Goal: Transaction & Acquisition: Purchase product/service

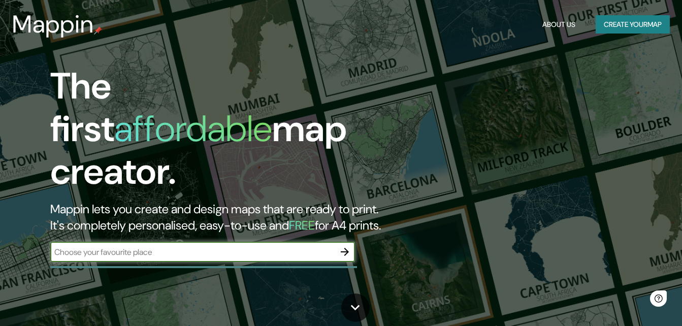
scroll to position [17, 0]
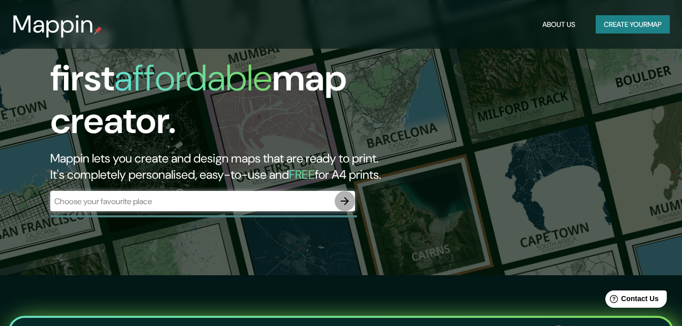
click at [345, 197] on icon "button" at bounding box center [345, 201] width 8 height 8
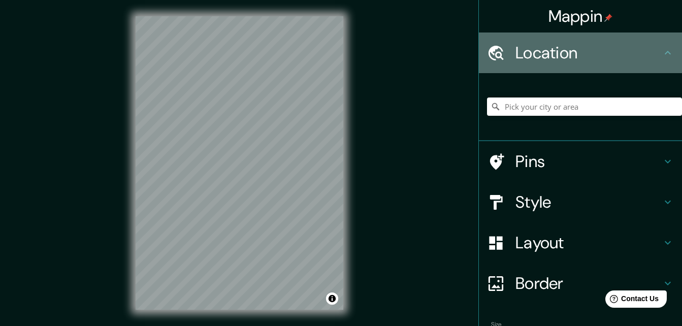
click at [587, 56] on h4 "Location" at bounding box center [588, 53] width 146 height 20
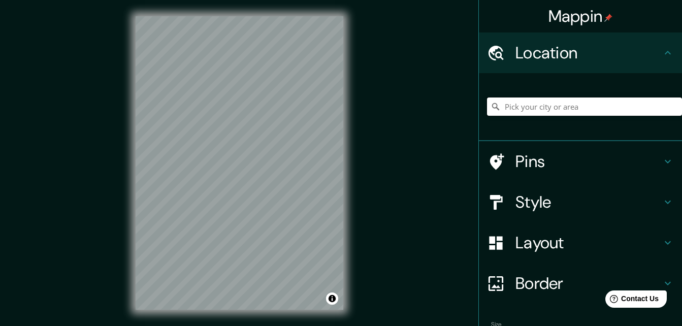
click at [556, 103] on input "Pick your city or area" at bounding box center [584, 106] width 195 height 18
click at [629, 112] on input "[GEOGRAPHIC_DATA], [GEOGRAPHIC_DATA], [GEOGRAPHIC_DATA]" at bounding box center [584, 106] width 195 height 18
click at [580, 128] on div "[GEOGRAPHIC_DATA], [GEOGRAPHIC_DATA], [GEOGRAPHIC_DATA]" at bounding box center [584, 106] width 195 height 51
click at [594, 115] on input "[GEOGRAPHIC_DATA], [GEOGRAPHIC_DATA], [GEOGRAPHIC_DATA]" at bounding box center [584, 106] width 195 height 18
drag, startPoint x: 603, startPoint y: 112, endPoint x: 411, endPoint y: 118, distance: 192.9
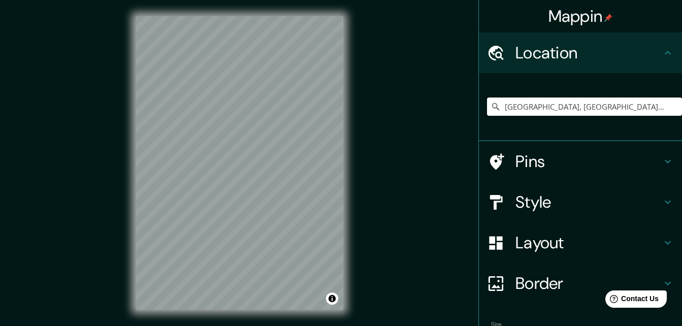
click at [411, 118] on div "Mappin Location [GEOGRAPHIC_DATA], [GEOGRAPHIC_DATA], [GEOGRAPHIC_DATA] Pins St…" at bounding box center [341, 171] width 682 height 342
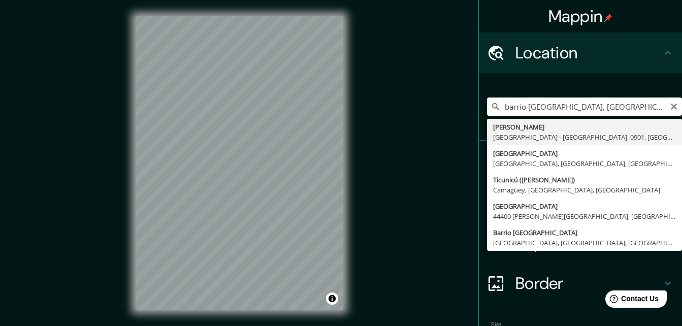
type input "barrio [GEOGRAPHIC_DATA], [GEOGRAPHIC_DATA]"
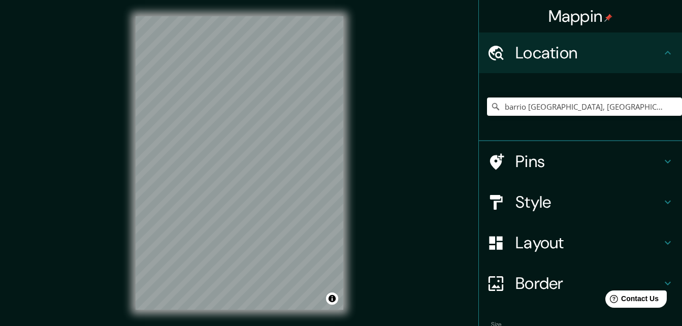
click at [536, 164] on h4 "Pins" at bounding box center [588, 161] width 146 height 20
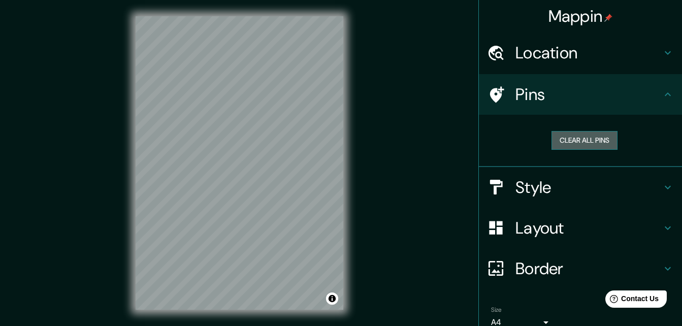
click at [551, 144] on button "Clear all pins" at bounding box center [584, 140] width 66 height 19
click at [549, 94] on h4 "Pins" at bounding box center [588, 94] width 146 height 20
click at [548, 189] on h4 "Style" at bounding box center [588, 187] width 146 height 20
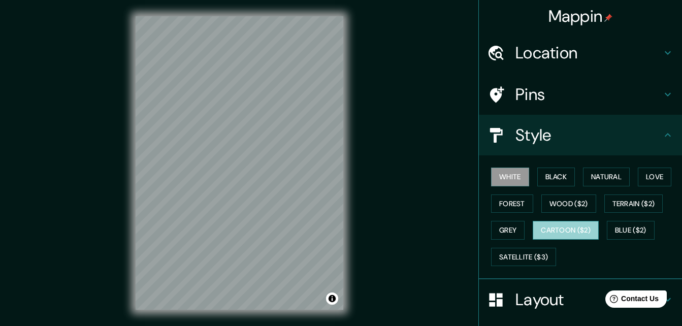
click at [566, 228] on button "Cartoon ($2)" at bounding box center [565, 230] width 66 height 19
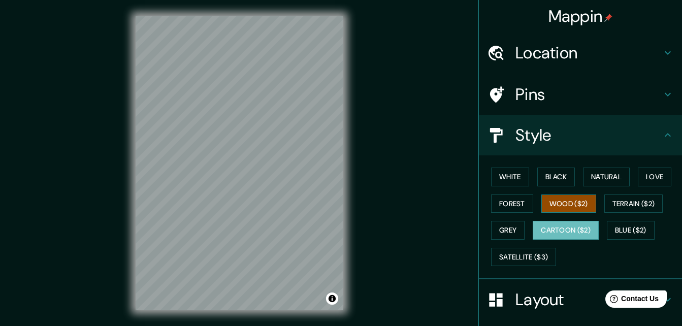
click at [566, 205] on button "Wood ($2)" at bounding box center [568, 203] width 55 height 19
click at [542, 177] on button "Black" at bounding box center [556, 176] width 38 height 19
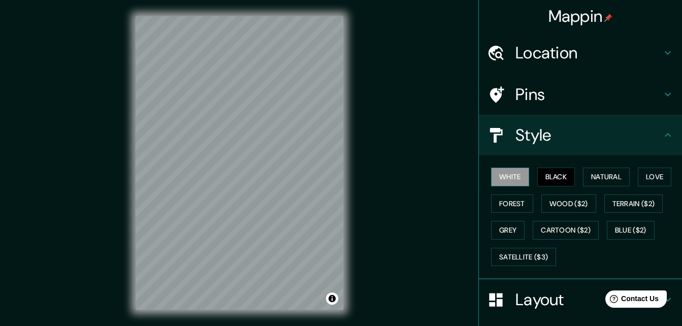
click at [507, 175] on button "White" at bounding box center [510, 176] width 38 height 19
click at [587, 173] on button "Natural" at bounding box center [606, 176] width 47 height 19
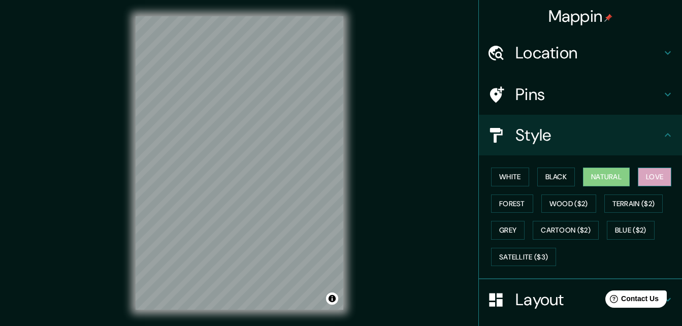
click at [660, 175] on button "Love" at bounding box center [653, 176] width 33 height 19
click at [612, 175] on button "Natural" at bounding box center [606, 176] width 47 height 19
click at [491, 207] on button "Forest" at bounding box center [512, 203] width 42 height 19
click at [588, 182] on button "Natural" at bounding box center [606, 176] width 47 height 19
click at [530, 249] on button "Satellite ($3)" at bounding box center [523, 257] width 65 height 19
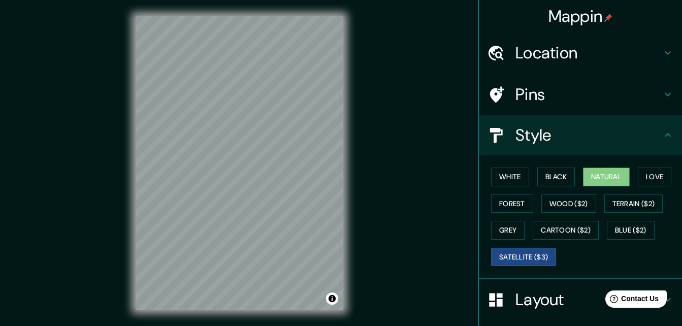
click at [610, 171] on button "Natural" at bounding box center [606, 176] width 47 height 19
click at [522, 263] on button "Satellite ($3)" at bounding box center [523, 257] width 65 height 19
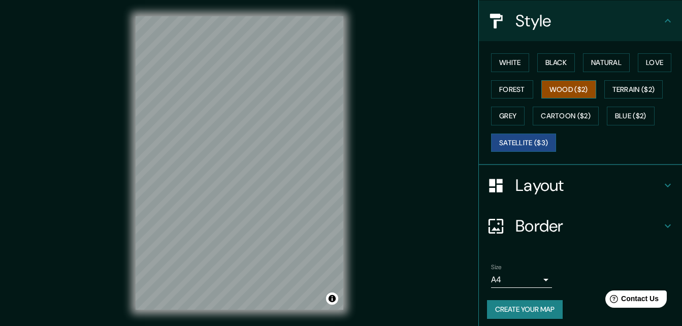
scroll to position [119, 0]
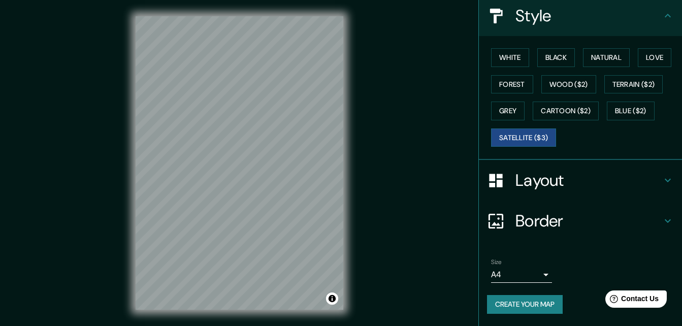
click at [533, 223] on h4 "Border" at bounding box center [588, 221] width 146 height 20
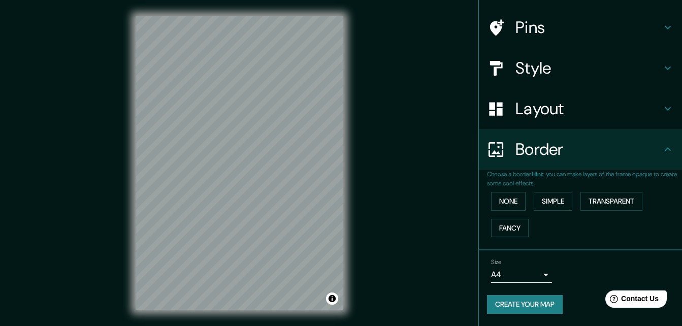
scroll to position [67, 0]
click at [508, 205] on button "None" at bounding box center [508, 201] width 35 height 19
click at [561, 197] on button "Simple" at bounding box center [552, 201] width 39 height 19
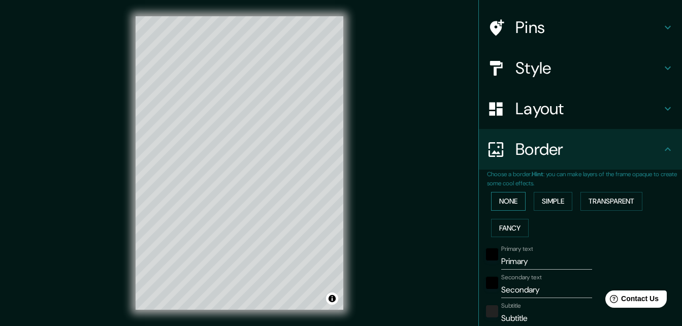
click at [503, 197] on button "None" at bounding box center [508, 201] width 35 height 19
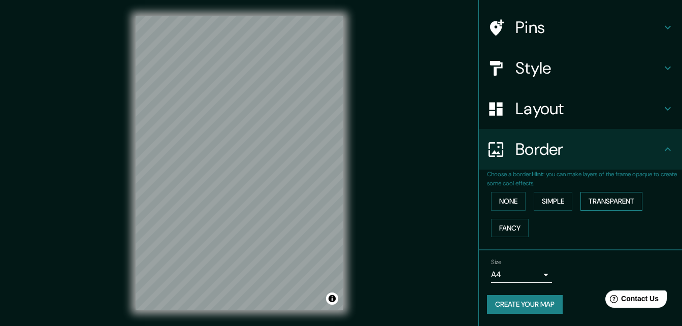
click at [621, 196] on button "Transparent" at bounding box center [611, 201] width 62 height 19
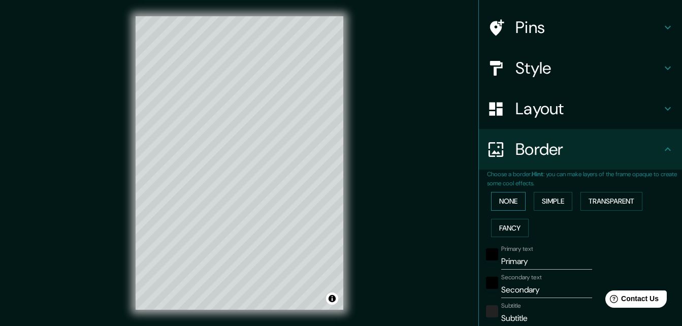
click at [508, 198] on button "None" at bounding box center [508, 201] width 35 height 19
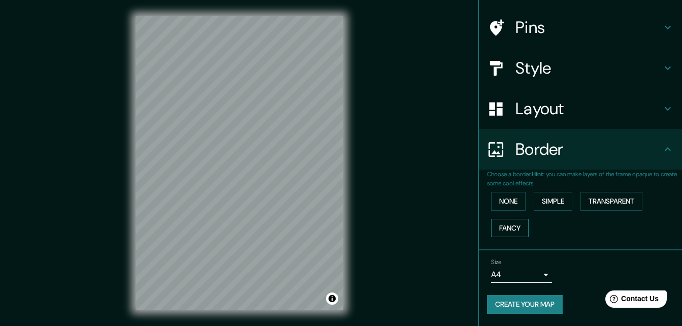
click at [508, 224] on button "Fancy" at bounding box center [510, 228] width 38 height 19
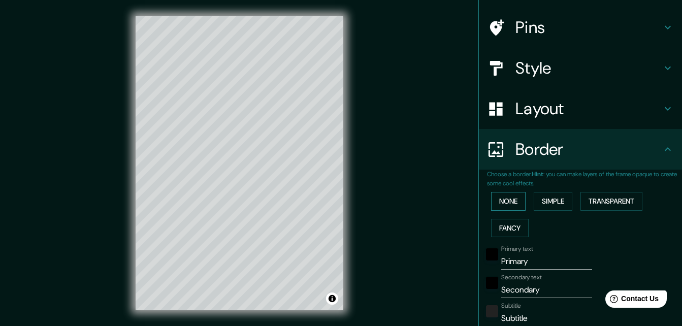
click at [508, 203] on button "None" at bounding box center [508, 201] width 35 height 19
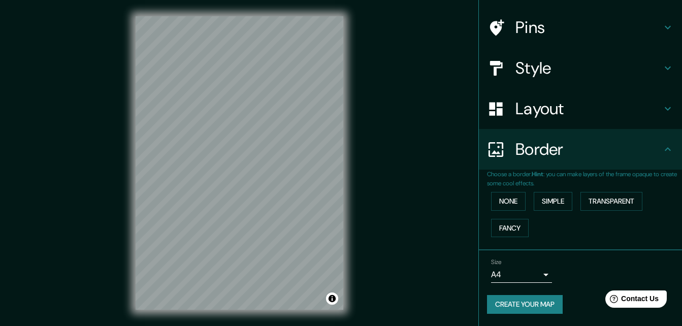
click at [546, 121] on div "Layout" at bounding box center [580, 108] width 203 height 41
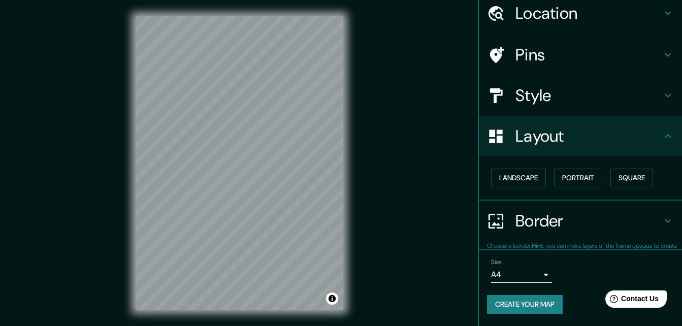
scroll to position [39, 0]
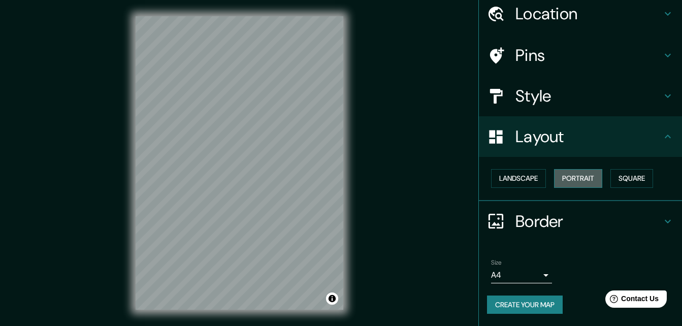
click at [566, 174] on button "Portrait" at bounding box center [578, 178] width 48 height 19
click at [627, 176] on button "Square" at bounding box center [631, 178] width 43 height 19
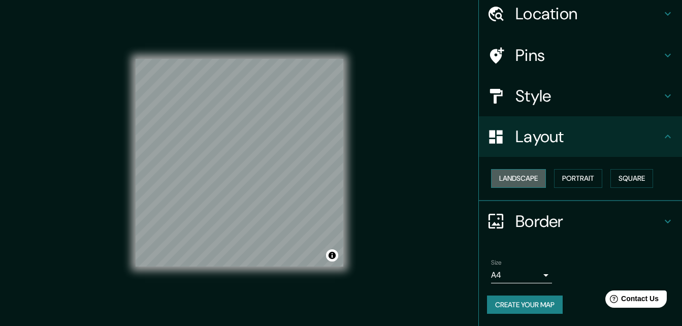
click at [528, 175] on button "Landscape" at bounding box center [518, 178] width 55 height 19
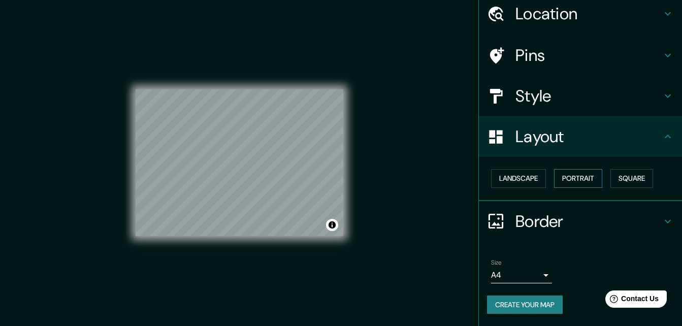
click at [585, 175] on button "Portrait" at bounding box center [578, 178] width 48 height 19
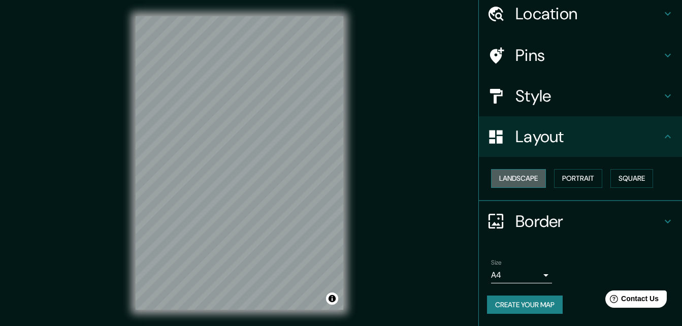
click at [526, 175] on button "Landscape" at bounding box center [518, 178] width 55 height 19
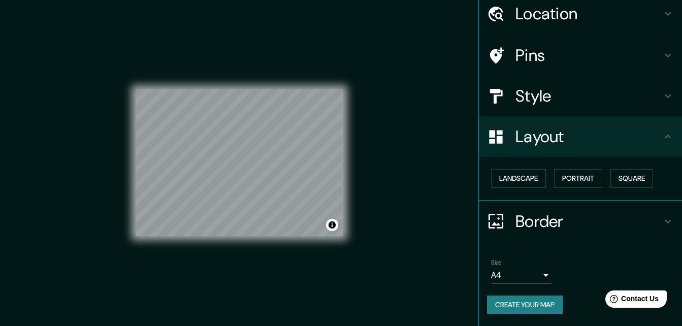
click at [601, 175] on div "Landscape [GEOGRAPHIC_DATA]" at bounding box center [584, 178] width 195 height 27
click at [578, 180] on button "Portrait" at bounding box center [578, 178] width 48 height 19
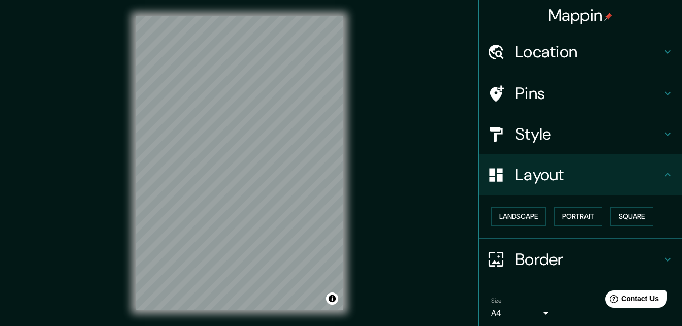
scroll to position [0, 0]
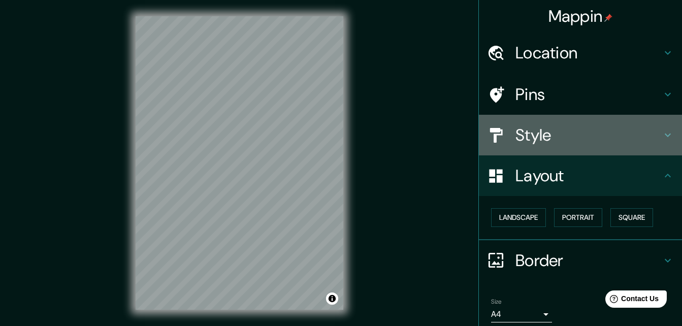
click at [560, 132] on h4 "Style" at bounding box center [588, 135] width 146 height 20
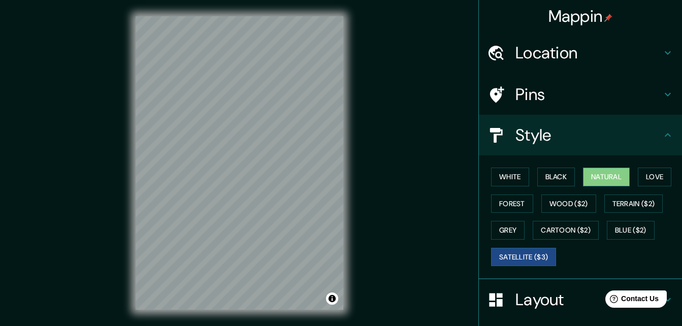
click at [593, 176] on button "Natural" at bounding box center [606, 176] width 47 height 19
